Goal: Transaction & Acquisition: Purchase product/service

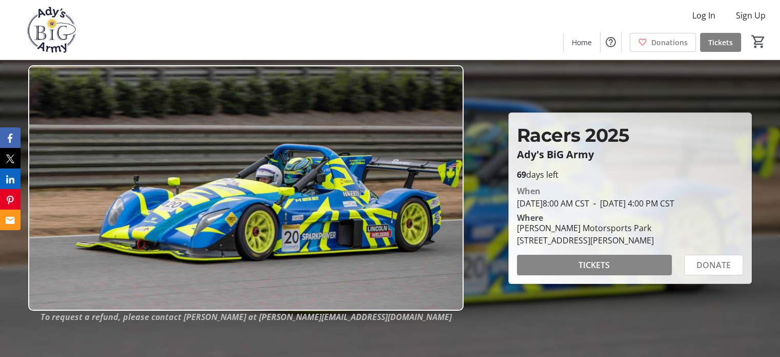
click at [599, 266] on span "TICKETS" at bounding box center [594, 265] width 31 height 12
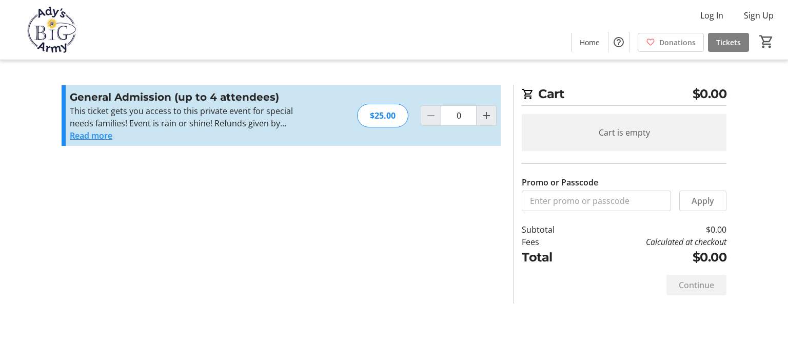
click at [101, 133] on button "Read more" at bounding box center [91, 135] width 43 height 12
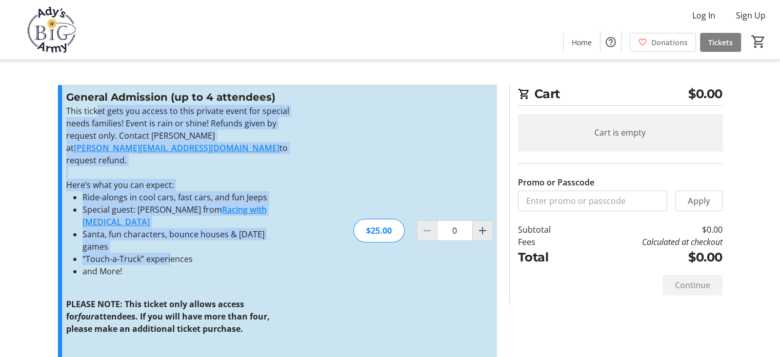
drag, startPoint x: 97, startPoint y: 115, endPoint x: 170, endPoint y: 235, distance: 141.1
click at [170, 235] on div "This ticket gets you access to this private event for special needs families! E…" at bounding box center [178, 232] width 224 height 254
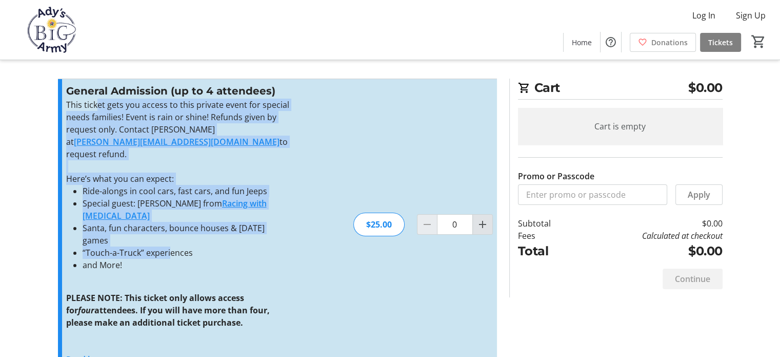
click at [482, 218] on mat-icon "Increment by one" at bounding box center [483, 224] width 12 height 12
type input "2"
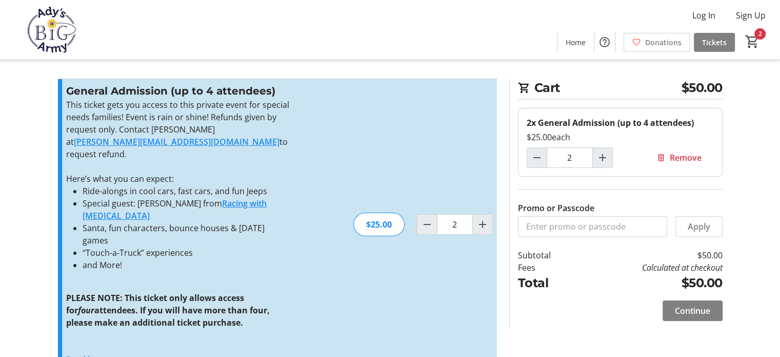
click at [507, 217] on section "Cart $50.00 2x General Admission (up to 4 attendees) $25.00 each 2 Remove Promo…" at bounding box center [616, 203] width 226 height 250
click at [696, 313] on span "Continue" at bounding box center [692, 310] width 35 height 12
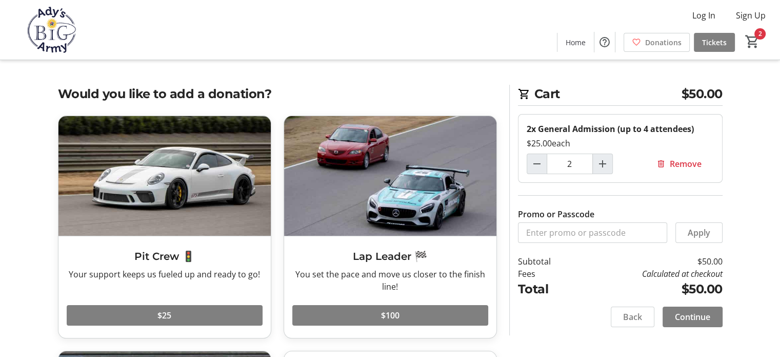
click at [505, 260] on section "Cart $50.00 2x General Admission (up to 4 attendees) $25.00 each 2 Remove Promo…" at bounding box center [616, 210] width 226 height 250
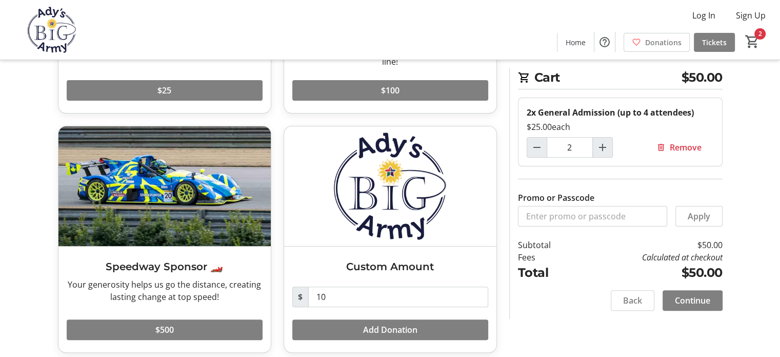
scroll to position [232, 0]
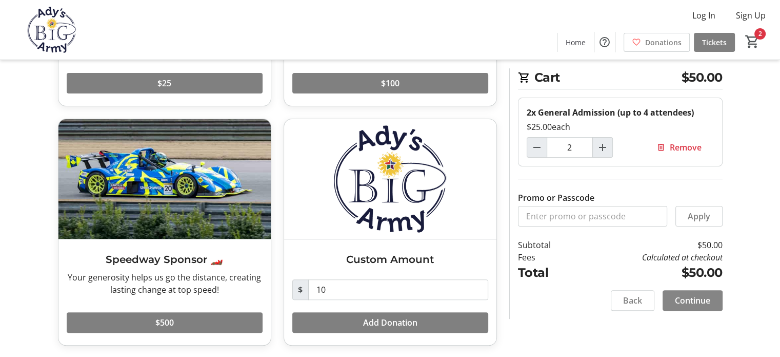
click at [688, 294] on span "Continue" at bounding box center [692, 300] width 35 height 12
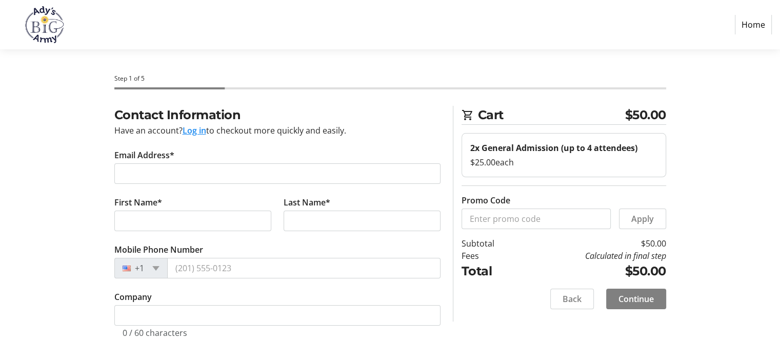
scroll to position [5, 0]
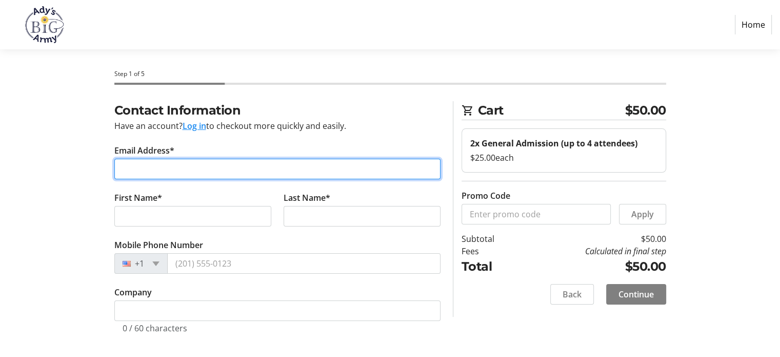
click at [227, 169] on input "Email Address*" at bounding box center [277, 169] width 326 height 21
type input "[EMAIL_ADDRESS][DOMAIN_NAME]"
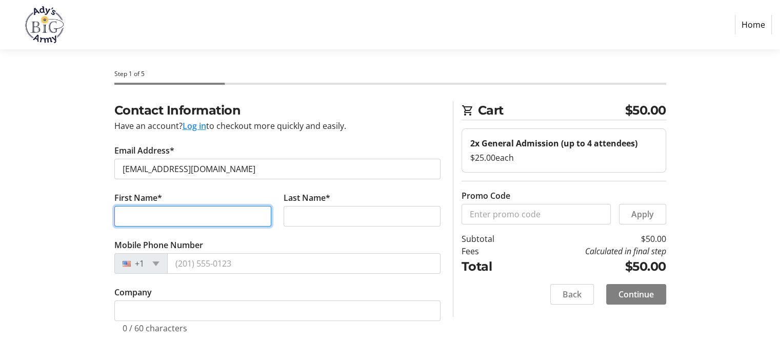
type input "Kristel"
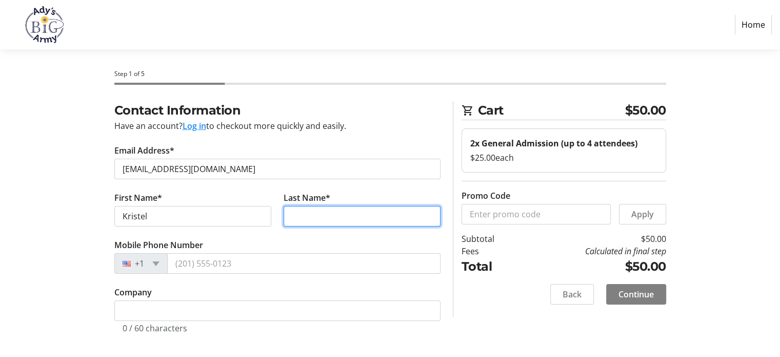
type input "Brewis"
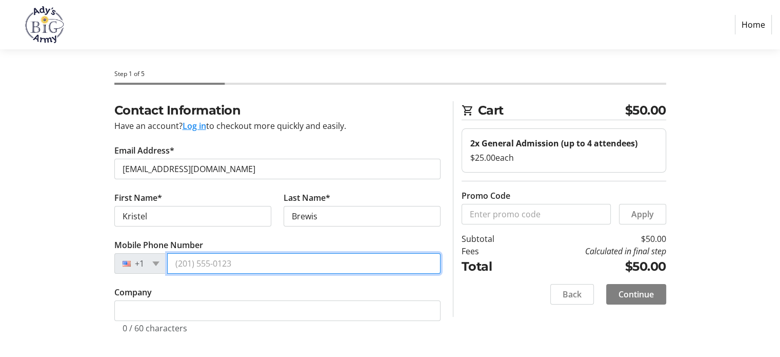
type input "[PHONE_NUMBER]"
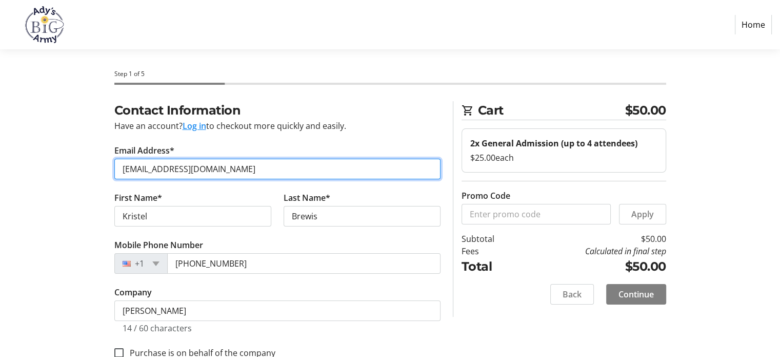
scroll to position [30, 0]
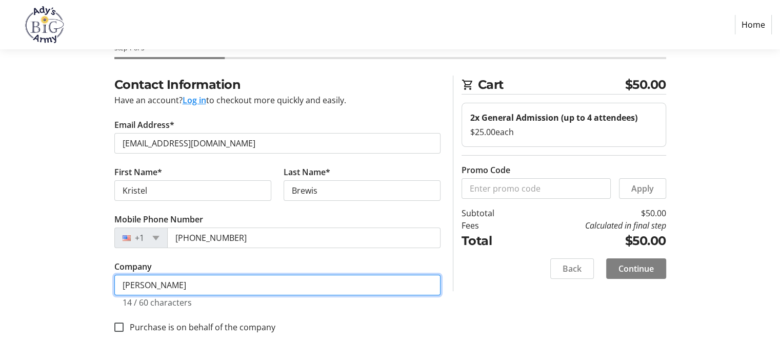
click at [242, 284] on input "[PERSON_NAME]" at bounding box center [277, 284] width 326 height 21
type input "K"
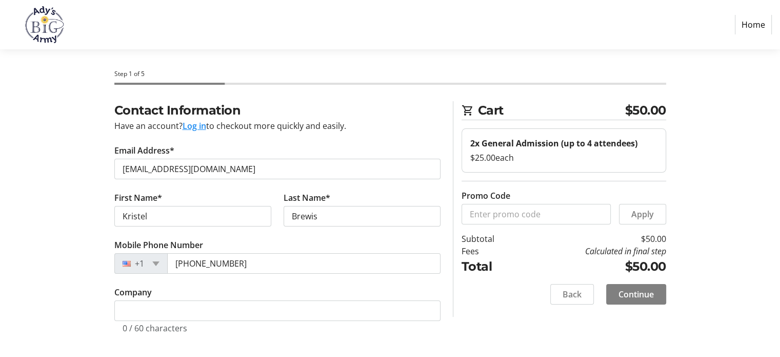
click at [468, 326] on div "Contact Information Have an account? Log in to checkout more quickly and easily…" at bounding box center [390, 229] width 677 height 256
click at [640, 293] on span "Continue" at bounding box center [636, 294] width 35 height 12
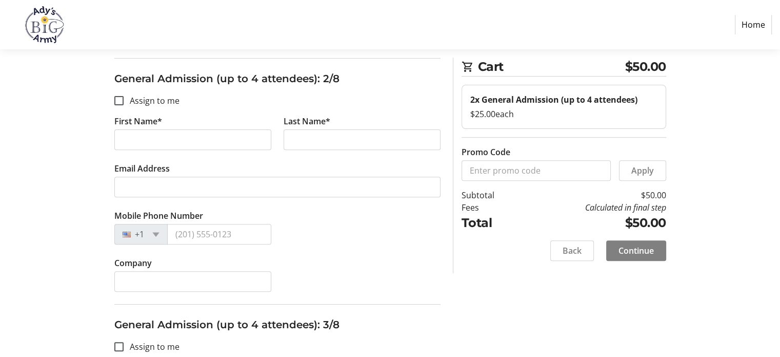
scroll to position [345, 0]
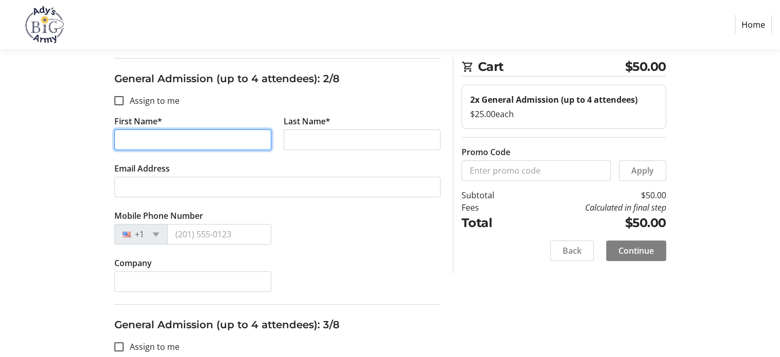
click at [220, 139] on input "First Name*" at bounding box center [192, 139] width 157 height 21
type input "[PERSON_NAME]"
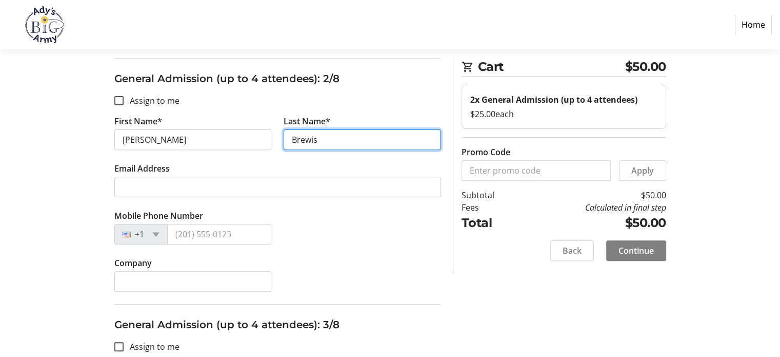
type input "Brewis"
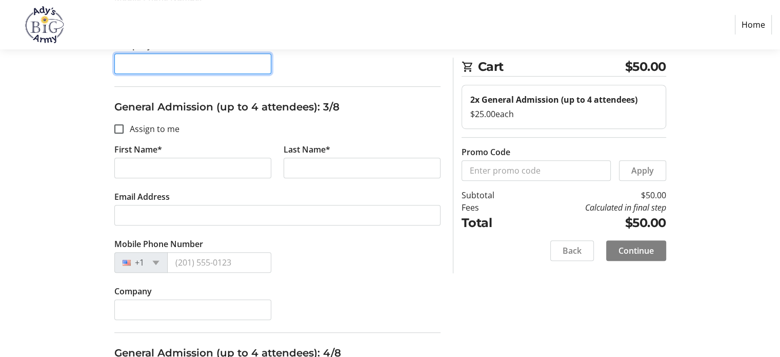
scroll to position [562, 0]
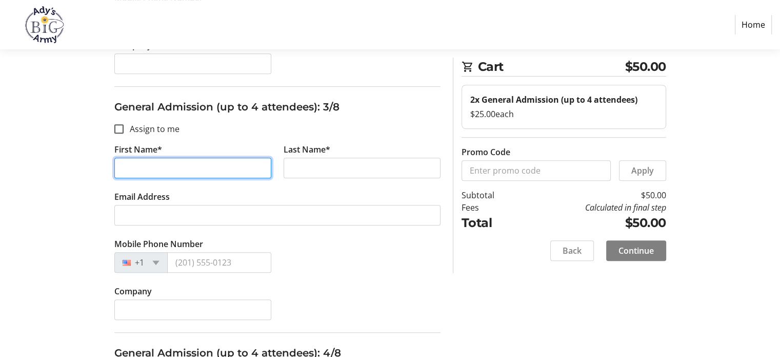
click at [203, 162] on input "First Name*" at bounding box center [192, 167] width 157 height 21
type input "[PERSON_NAME]"
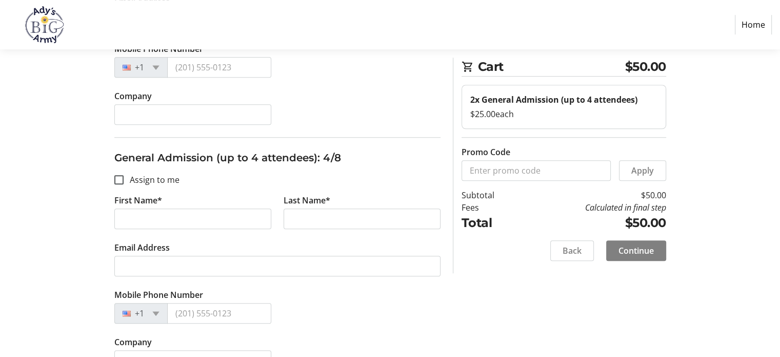
scroll to position [757, 0]
type input "Brewis"
click at [181, 217] on input "First Name*" at bounding box center [192, 218] width 157 height 21
type input "Tessa"
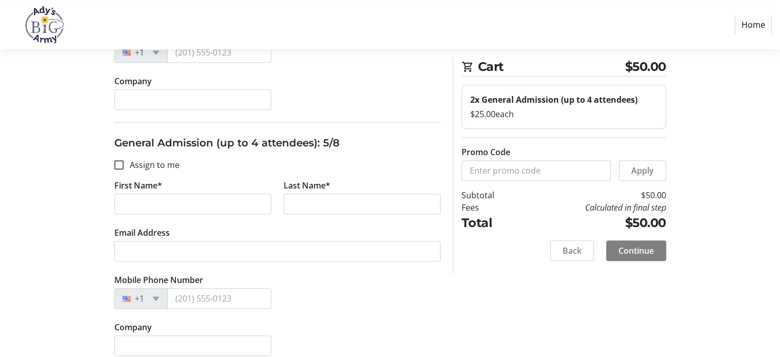
scroll to position [1030, 0]
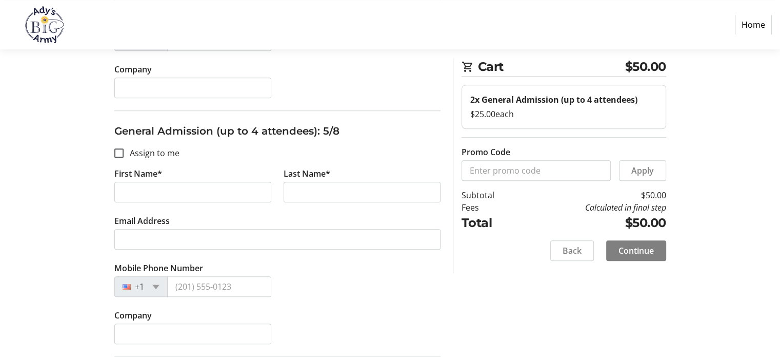
type input "Brewis"
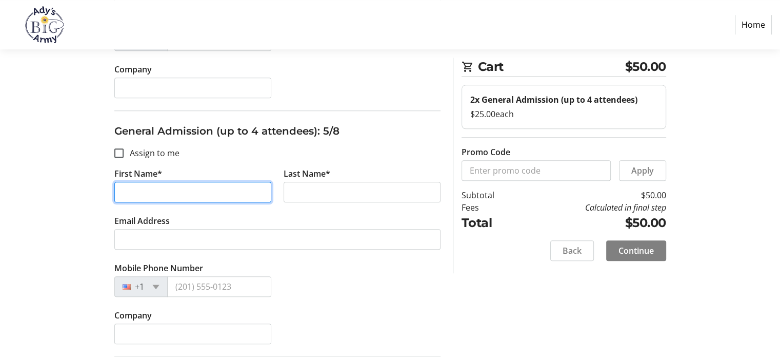
click at [179, 188] on input "First Name*" at bounding box center [192, 192] width 157 height 21
type input "Violet"
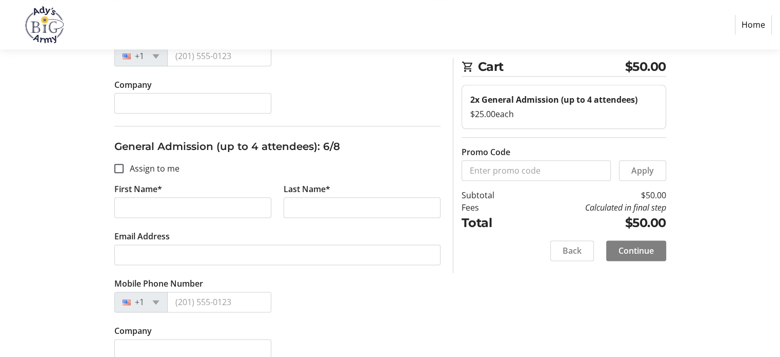
scroll to position [1282, 0]
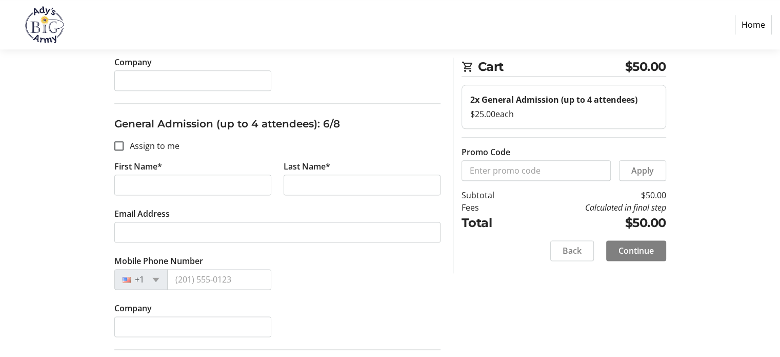
type input "Brewis"
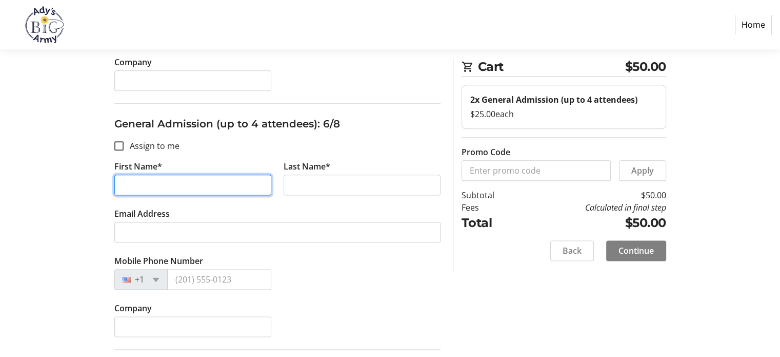
click at [177, 174] on input "First Name*" at bounding box center [192, 184] width 157 height 21
type input "[PERSON_NAME]"
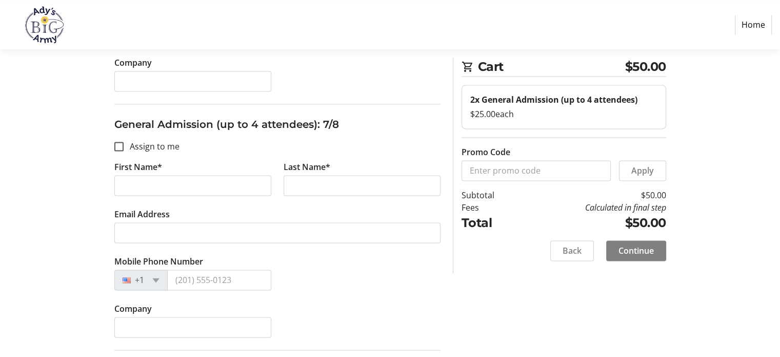
scroll to position [1531, 0]
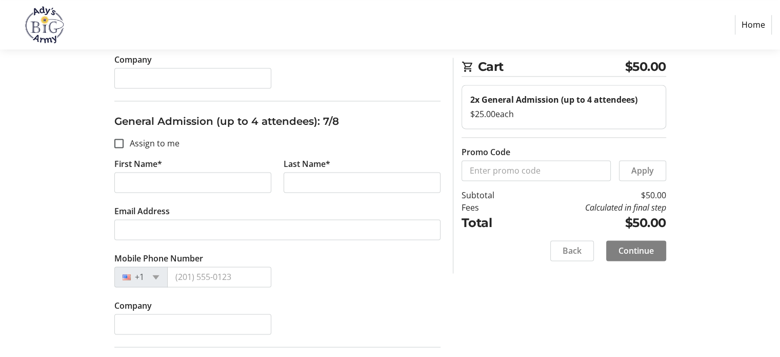
type input "Brewis"
click at [246, 122] on h3 "General Admission (up to 4 attendees): 7/8" at bounding box center [277, 120] width 326 height 15
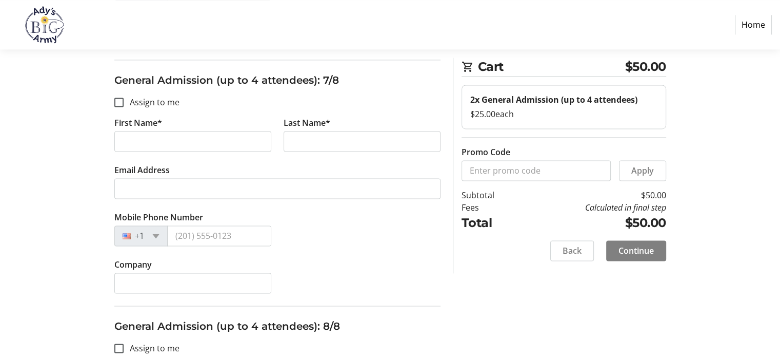
scroll to position [1572, 0]
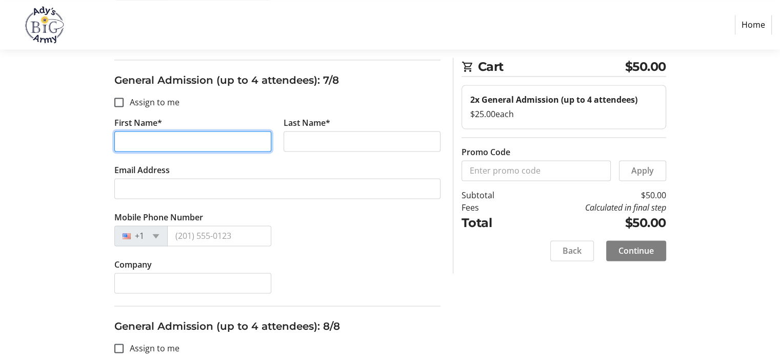
click at [244, 131] on input "First Name*" at bounding box center [192, 141] width 157 height 21
type input "[PERSON_NAME]"
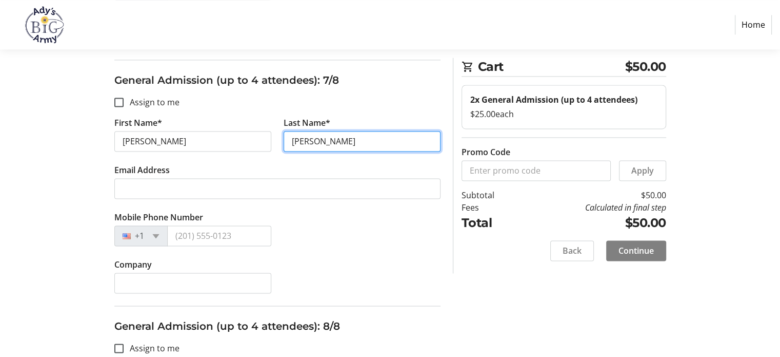
type input "[PERSON_NAME]"
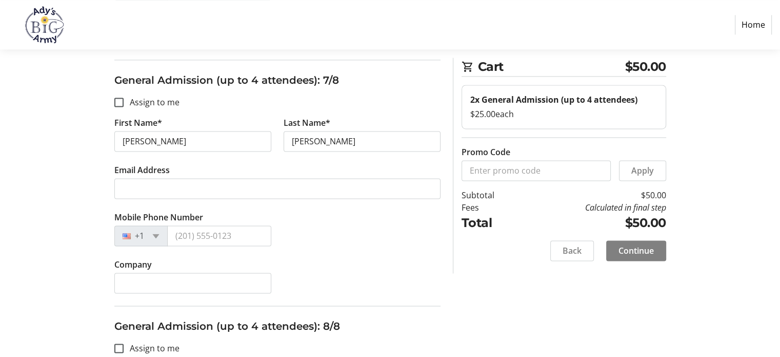
click at [317, 251] on div "Mobile Phone Number +1" at bounding box center [277, 234] width 339 height 47
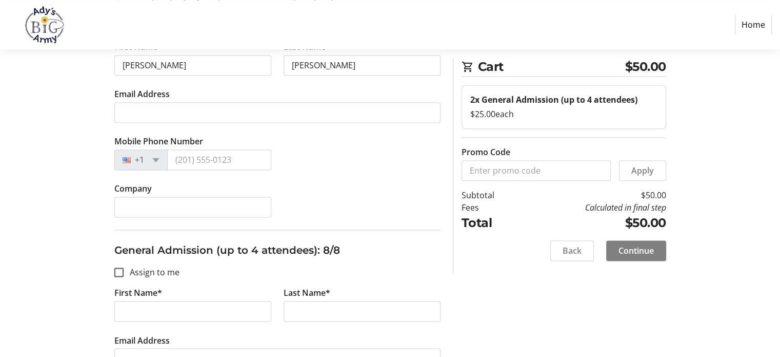
scroll to position [1677, 0]
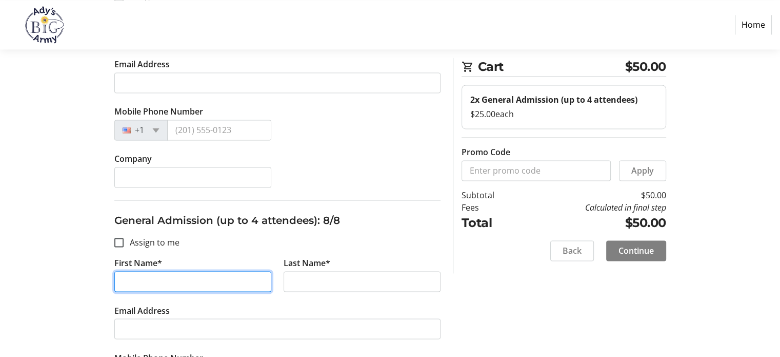
click at [233, 272] on input "First Name*" at bounding box center [192, 281] width 157 height 21
type input "[PERSON_NAME]"
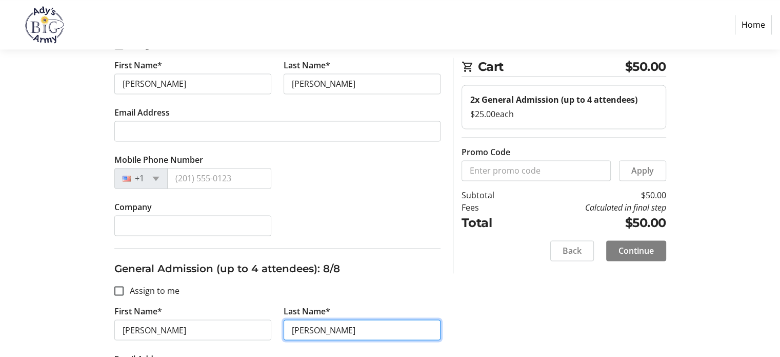
scroll to position [1618, 0]
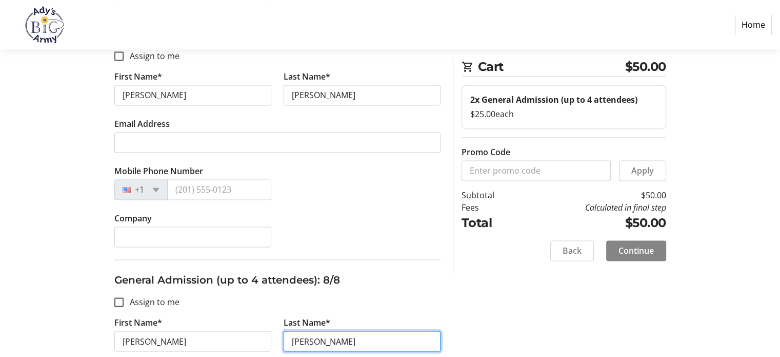
type input "[PERSON_NAME]"
click at [636, 258] on span at bounding box center [636, 250] width 60 height 25
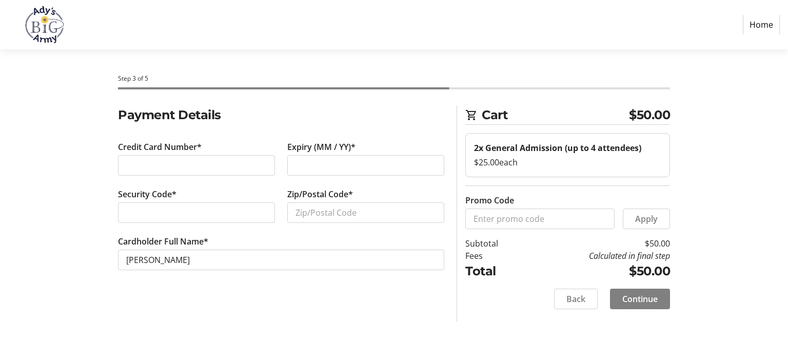
click at [206, 173] on div at bounding box center [196, 165] width 157 height 21
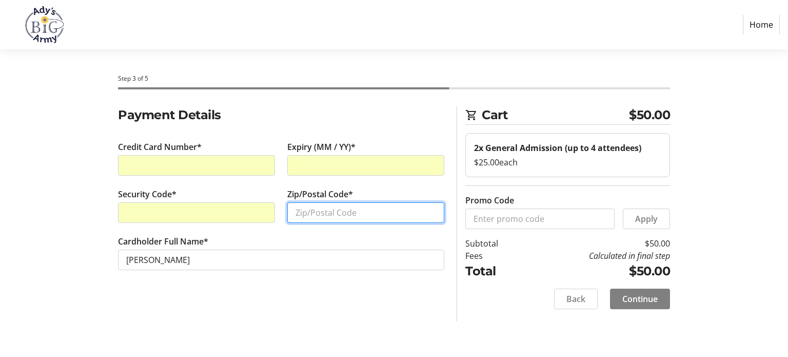
click at [310, 207] on input "Zip/Postal Code*" at bounding box center [365, 212] width 157 height 21
type input "35133"
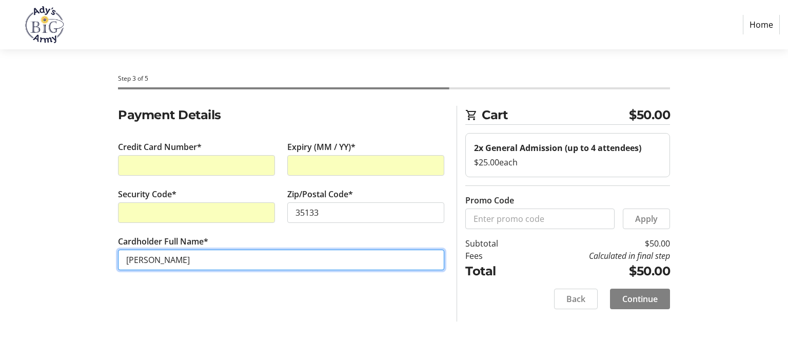
click at [152, 252] on input "[PERSON_NAME]" at bounding box center [281, 259] width 326 height 21
type input "[PERSON_NAME]"
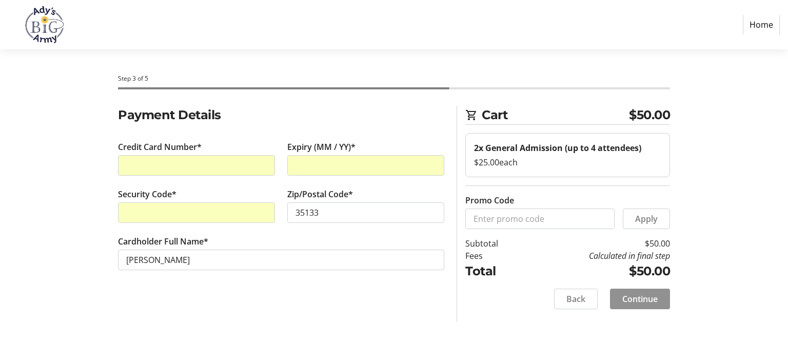
click at [645, 288] on span at bounding box center [640, 298] width 60 height 25
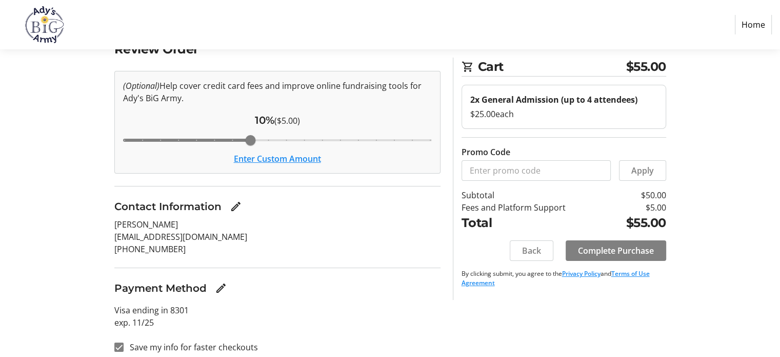
scroll to position [74, 0]
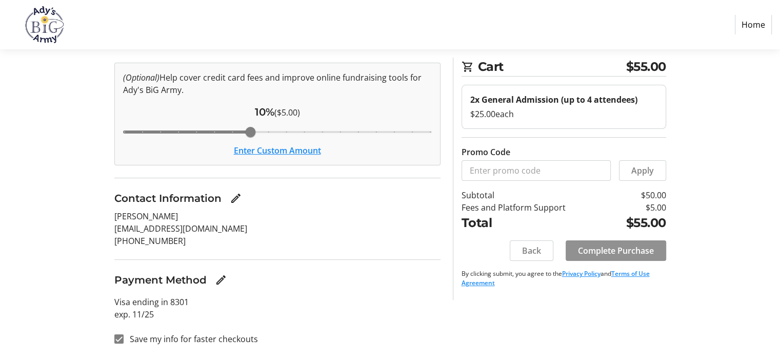
click at [600, 246] on span "Complete Purchase" at bounding box center [616, 250] width 76 height 12
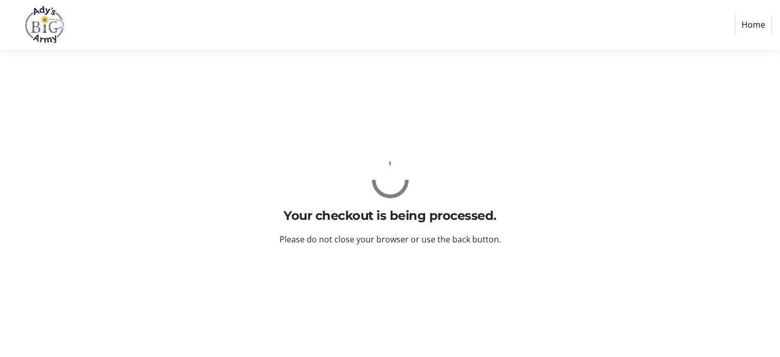
scroll to position [0, 0]
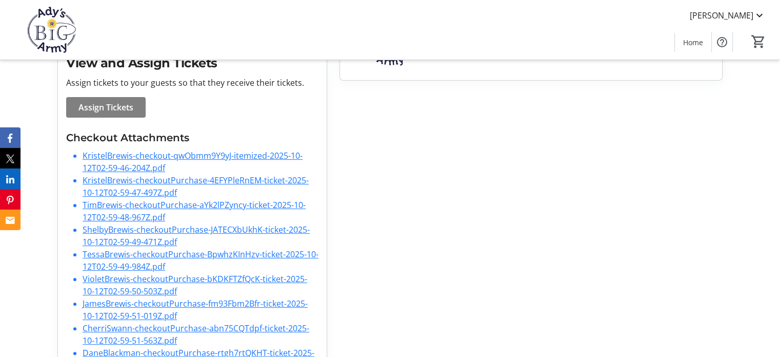
scroll to position [342, 0]
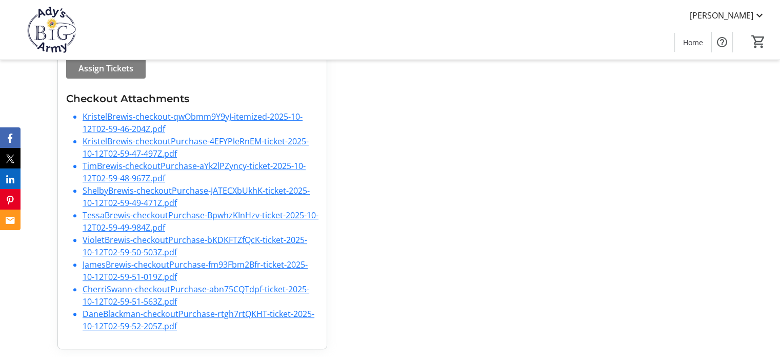
click at [279, 113] on link "KristelBrewis-checkout-qwObmm9Y9yJ-itemized-2025-10-12T02-59-46-204Z.pdf" at bounding box center [193, 123] width 220 height 24
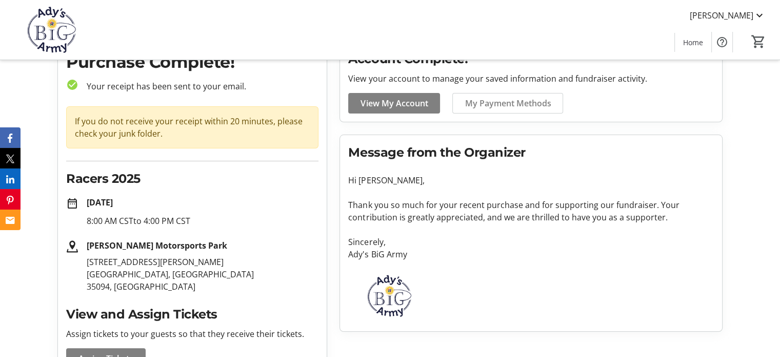
scroll to position [0, 0]
